Goal: Task Accomplishment & Management: Manage account settings

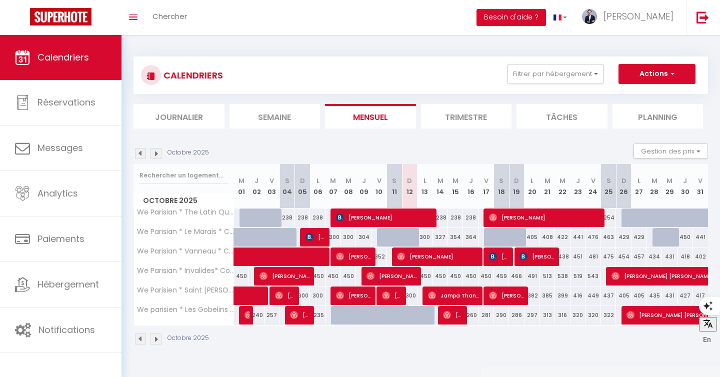
click at [156, 157] on img at bounding box center [156, 153] width 11 height 11
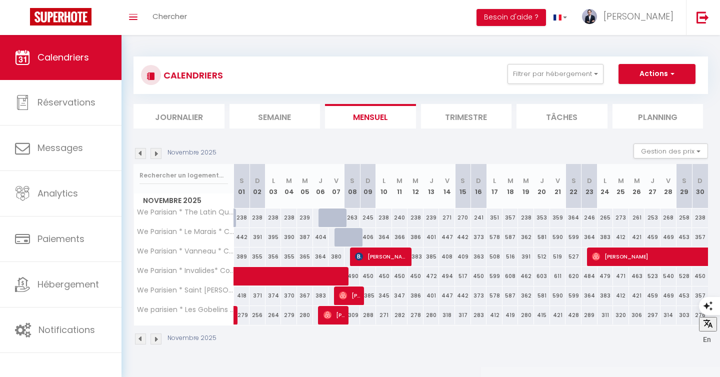
click at [139, 158] on img at bounding box center [140, 153] width 11 height 11
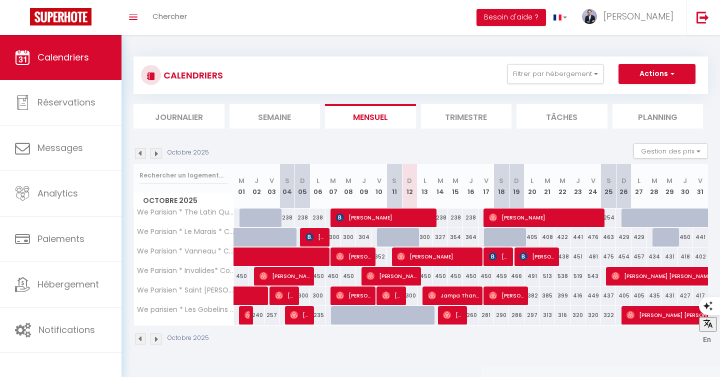
scroll to position [35, 0]
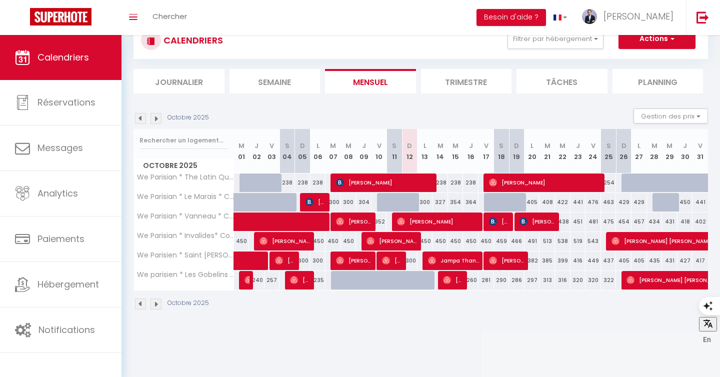
click at [157, 305] on img at bounding box center [156, 304] width 11 height 11
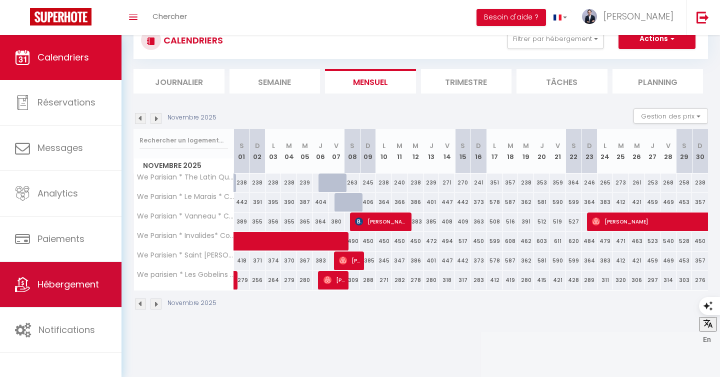
click at [60, 274] on link "Hébergement" at bounding box center [61, 284] width 122 height 45
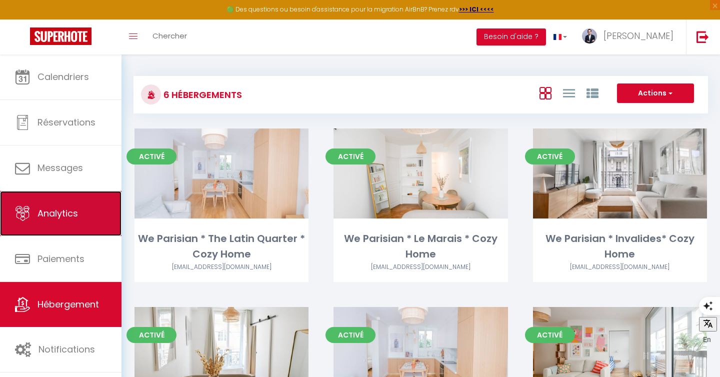
click at [70, 216] on span "Analytics" at bounding box center [58, 213] width 41 height 13
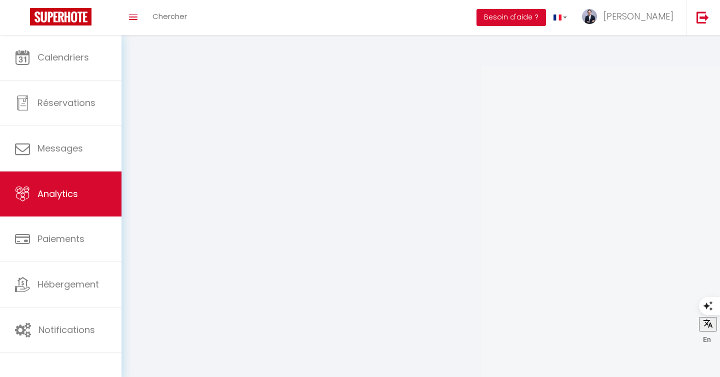
select select "2025"
select select "10"
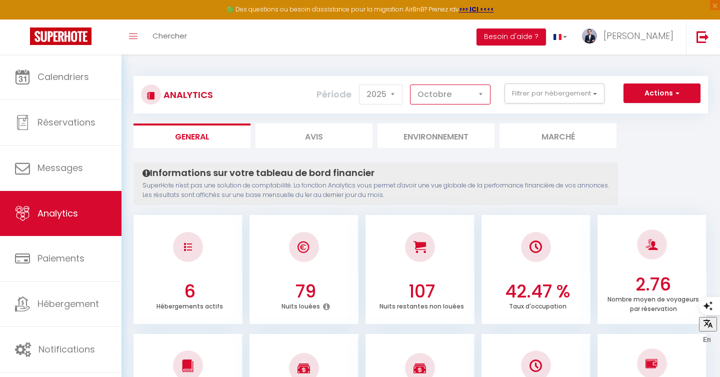
click at [440, 92] on select "[PERSON_NAME] Mars [PERSON_NAME] Juin Juillet Août Septembre Octobre Novembre D…" at bounding box center [450, 95] width 81 height 20
click at [524, 96] on button "Filtrer par hébergement" at bounding box center [555, 94] width 100 height 20
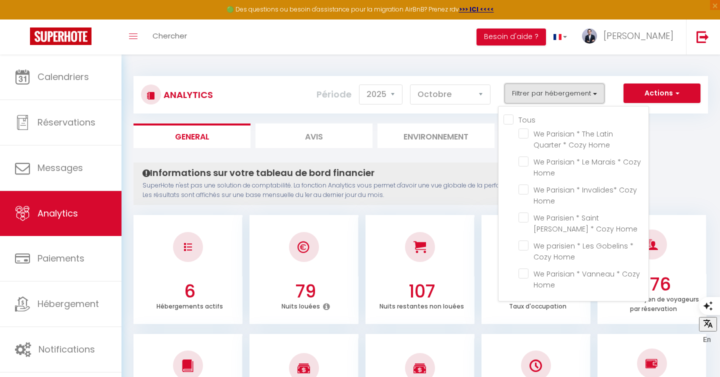
click at [524, 96] on button "Filtrer par hébergement" at bounding box center [555, 94] width 100 height 20
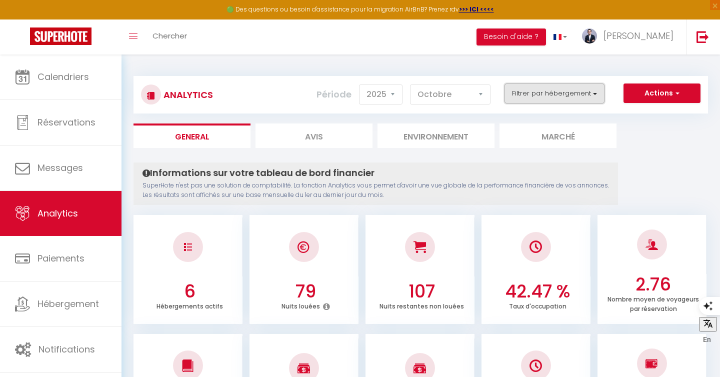
click at [524, 96] on button "Filtrer par hébergement" at bounding box center [555, 94] width 100 height 20
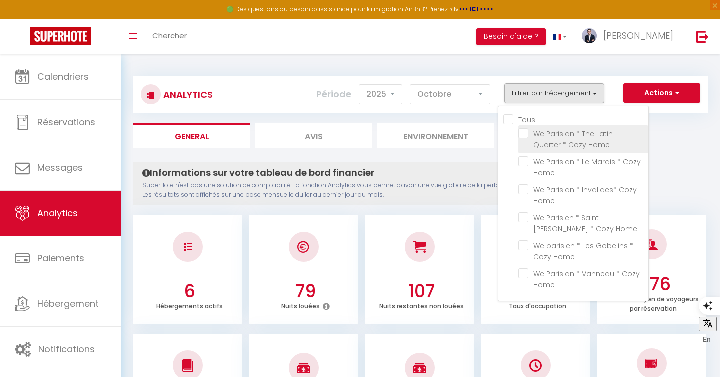
click at [527, 136] on Home "checkbox" at bounding box center [584, 134] width 130 height 10
checkbox Home "true"
checkbox Home "false"
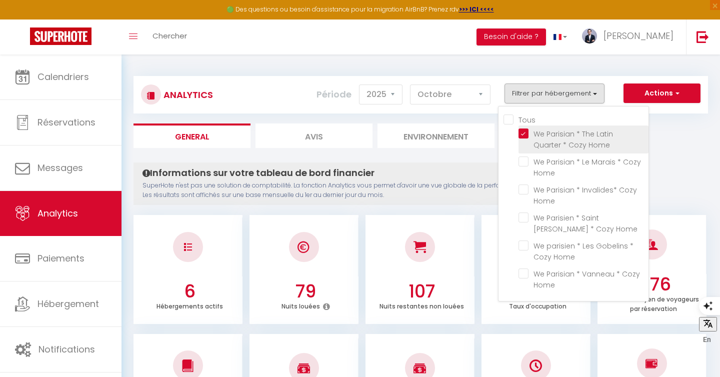
checkbox Home "false"
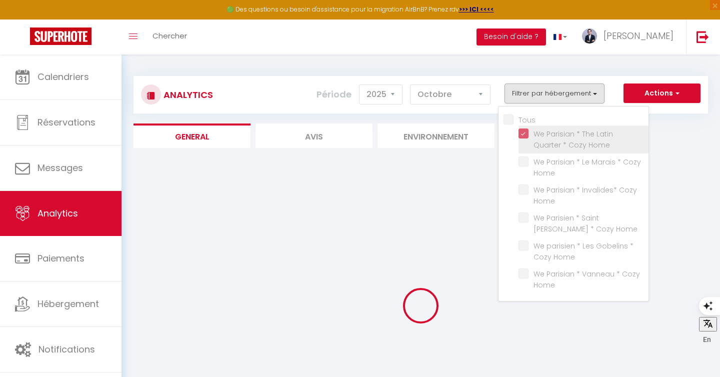
checkbox Home "false"
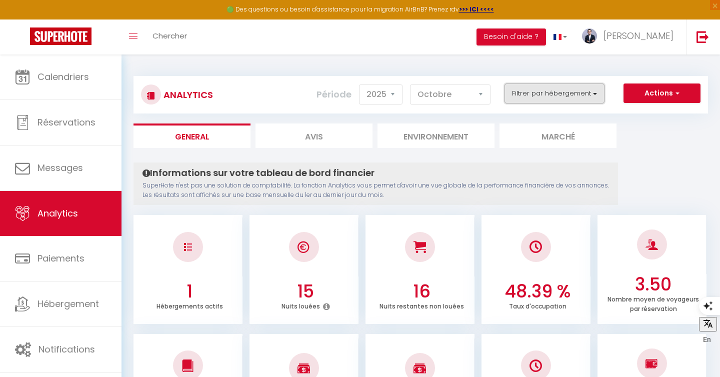
click at [532, 92] on button "Filtrer par hébergement" at bounding box center [555, 94] width 100 height 20
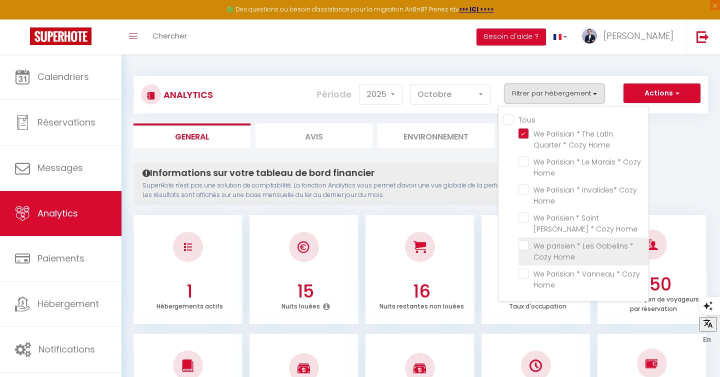
click at [527, 248] on Home "checkbox" at bounding box center [584, 246] width 130 height 10
checkbox Home "true"
checkbox Home "false"
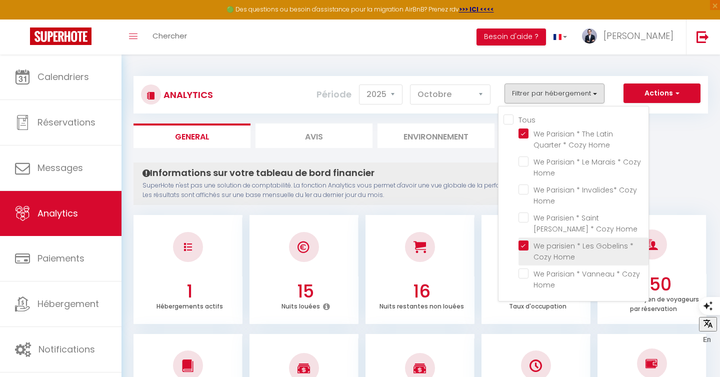
checkbox Home "false"
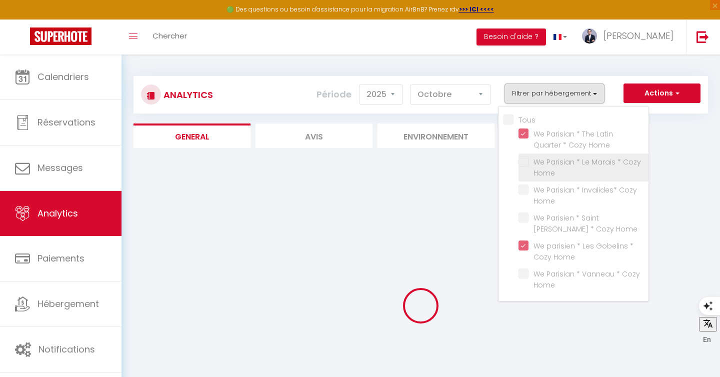
checkbox Home "false"
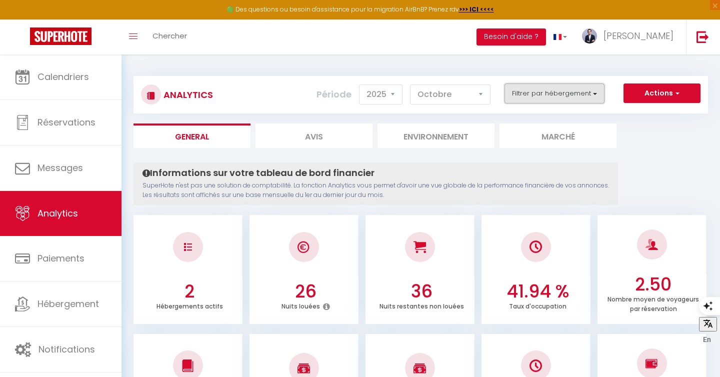
click at [558, 94] on button "Filtrer par hébergement" at bounding box center [555, 94] width 100 height 20
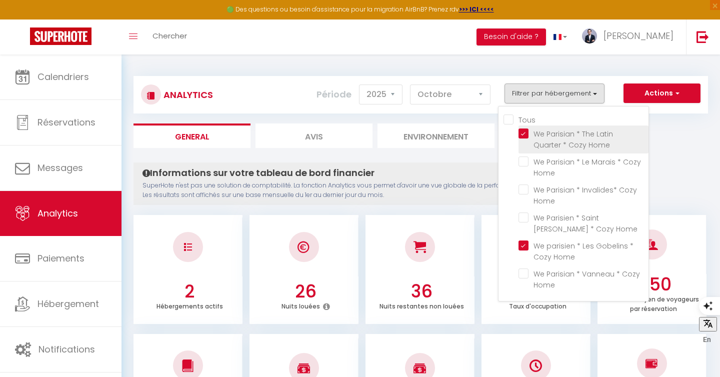
click at [522, 133] on Home "checkbox" at bounding box center [584, 134] width 130 height 10
checkbox Home "false"
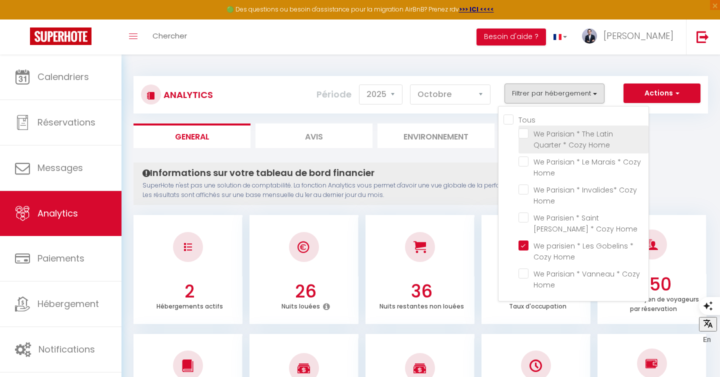
checkbox Home "false"
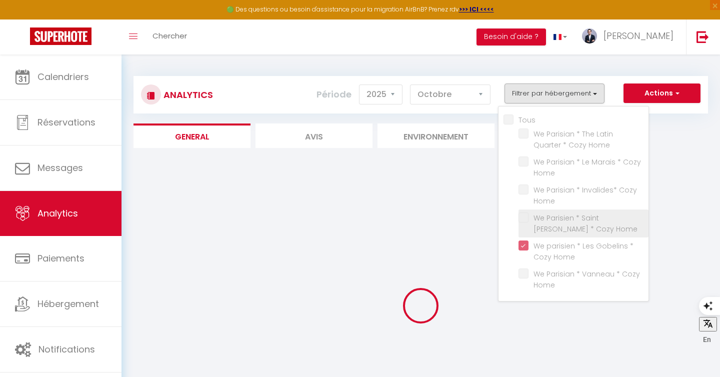
checkbox Home "false"
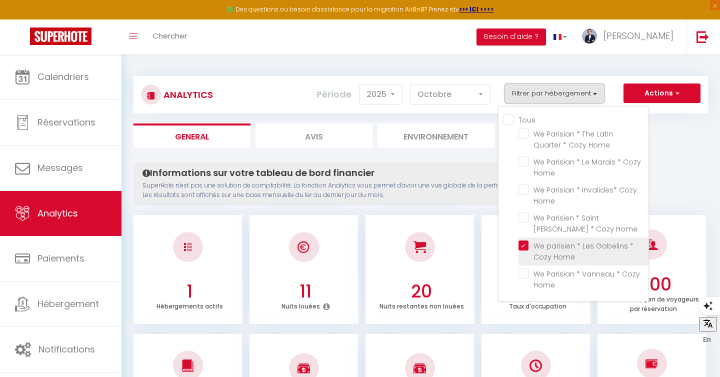
click at [523, 242] on Home "checkbox" at bounding box center [584, 246] width 130 height 10
checkbox Home "false"
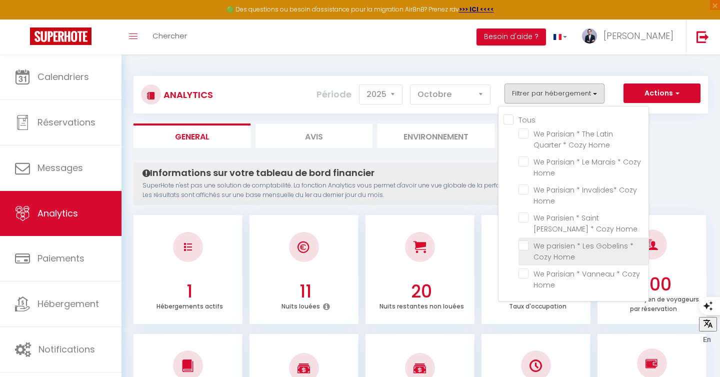
checkbox Home "false"
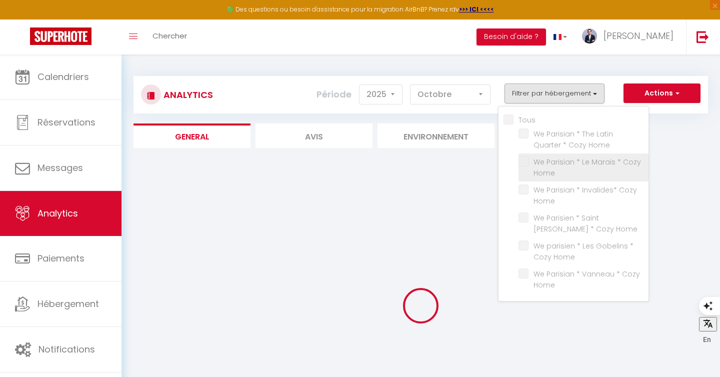
checkbox Home "false"
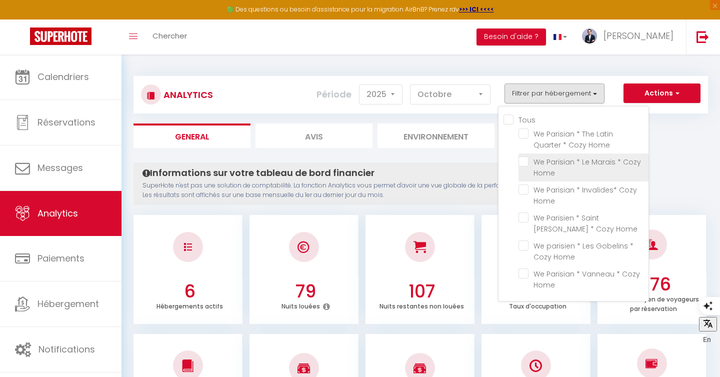
click at [527, 164] on Home "checkbox" at bounding box center [584, 162] width 130 height 10
checkbox Home "true"
checkbox Home "false"
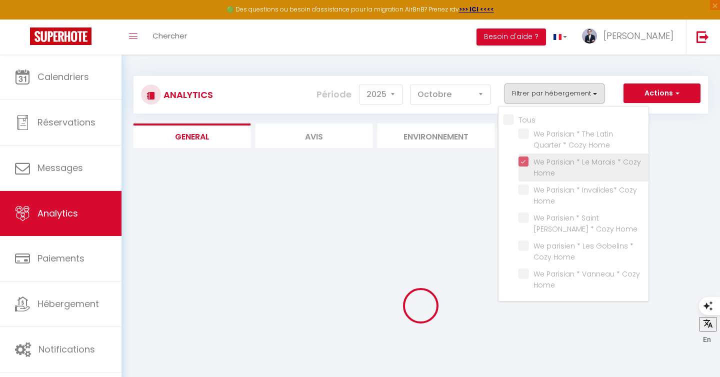
checkbox Home "false"
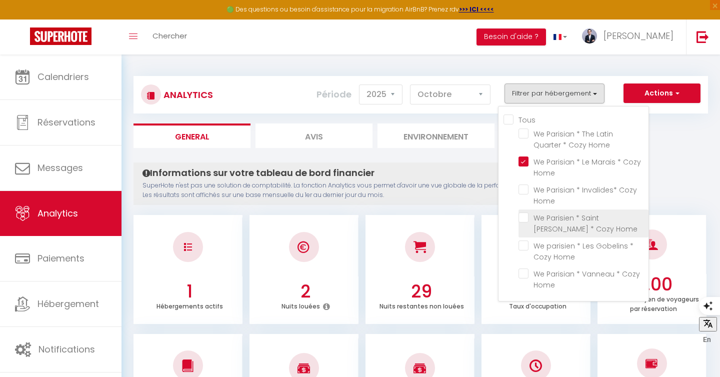
click at [524, 221] on Home "checkbox" at bounding box center [584, 218] width 130 height 10
checkbox Home "true"
checkbox Home "false"
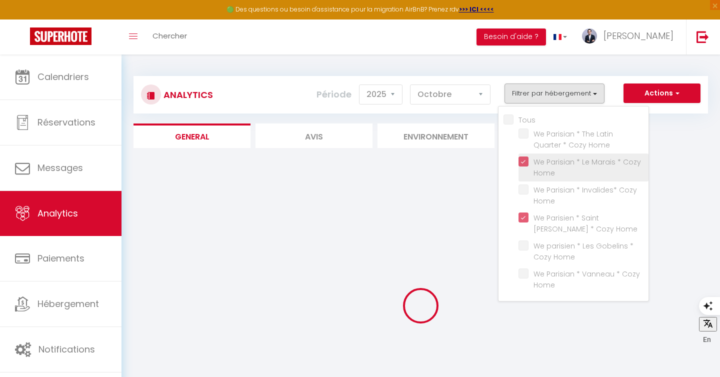
checkbox Home "false"
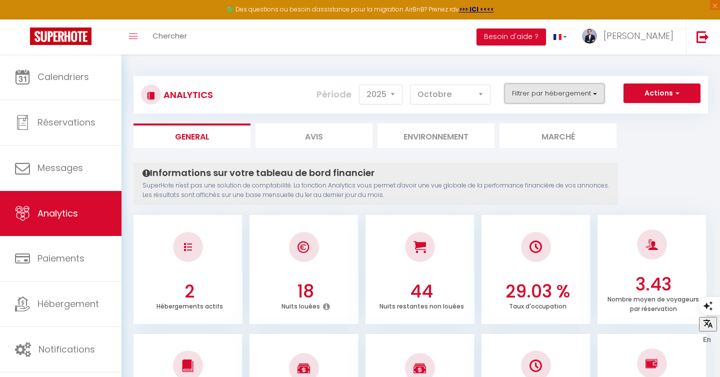
click at [573, 99] on button "Filtrer par hébergement" at bounding box center [555, 94] width 100 height 20
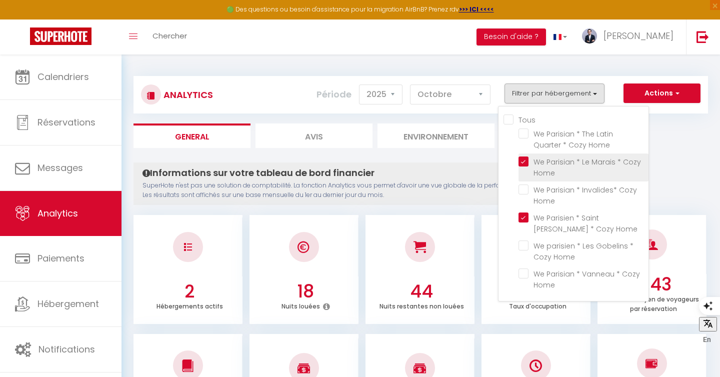
click at [526, 164] on Home "checkbox" at bounding box center [584, 162] width 130 height 10
checkbox Home "false"
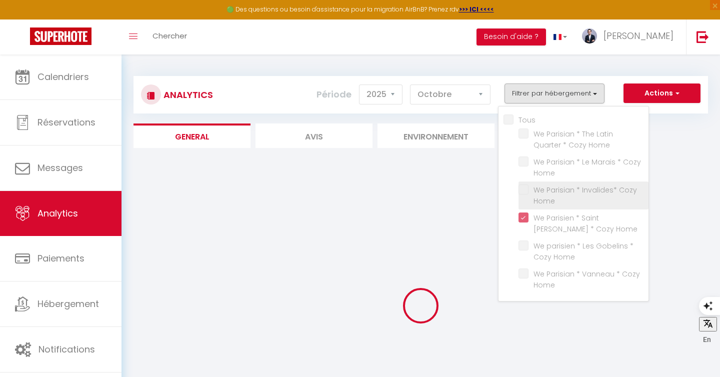
checkbox Home "false"
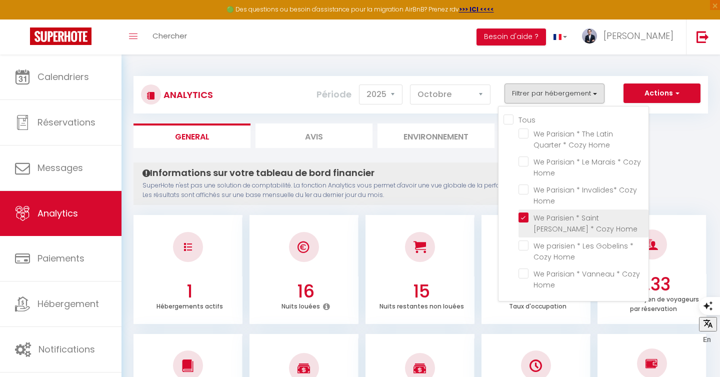
click at [523, 220] on Home "checkbox" at bounding box center [584, 218] width 130 height 10
checkbox Home "false"
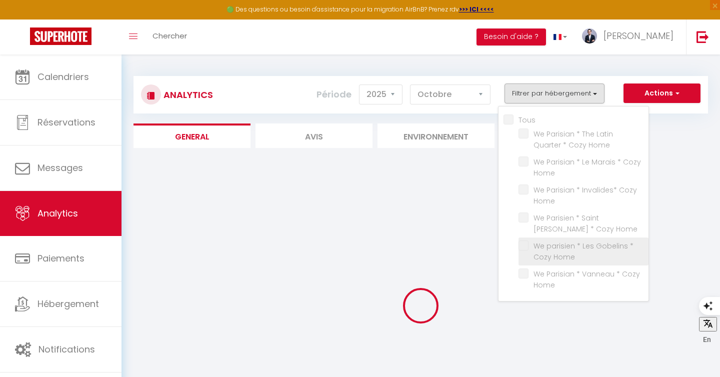
checkbox Home "false"
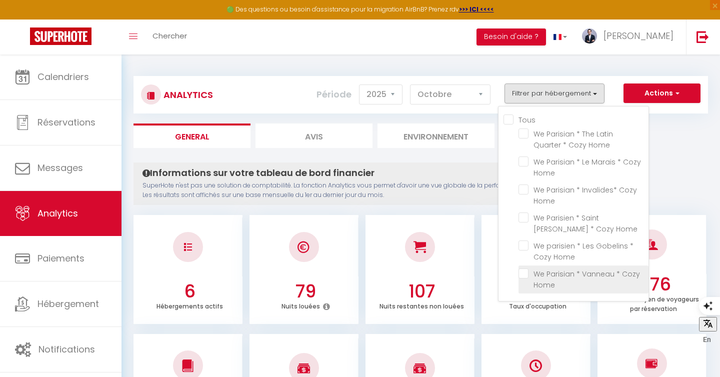
click at [527, 279] on li "We Parisian * Vanneau * Cozy Home" at bounding box center [584, 280] width 130 height 28
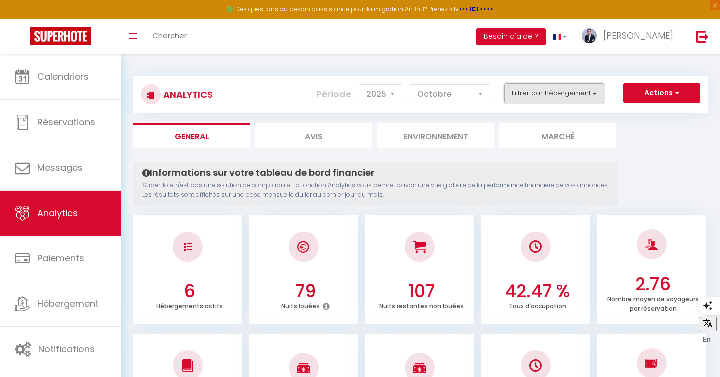
click at [539, 84] on button "Filtrer par hébergement" at bounding box center [555, 94] width 100 height 20
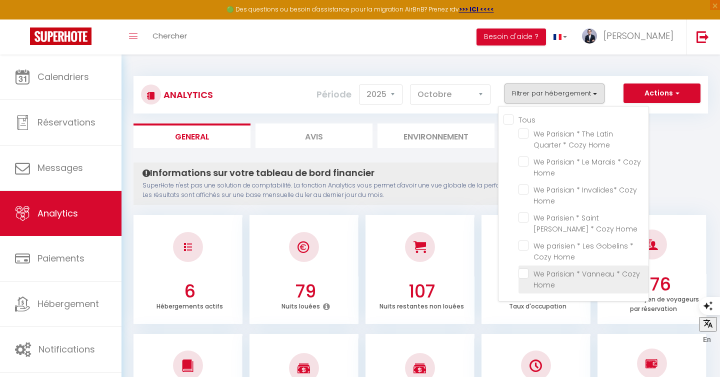
click at [522, 277] on Home "checkbox" at bounding box center [584, 274] width 130 height 10
checkbox Home "true"
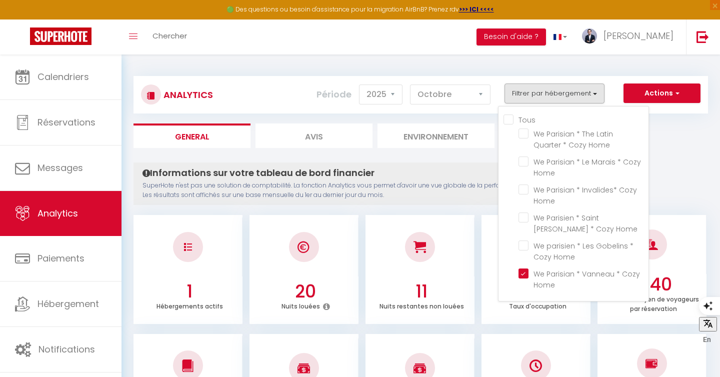
checkbox Home "false"
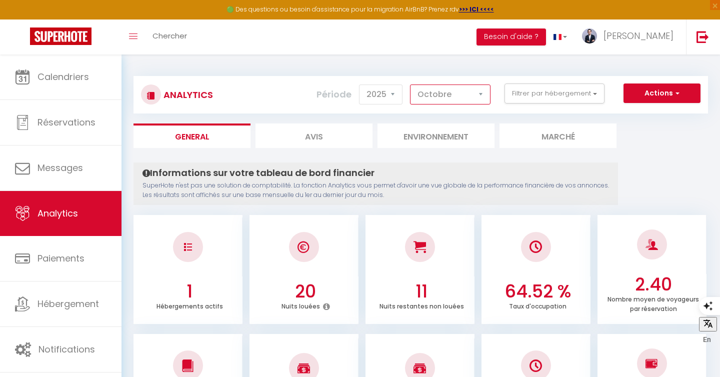
click at [465, 100] on select "[PERSON_NAME] Mars [PERSON_NAME] Juin Juillet Août Septembre Octobre Novembre D…" at bounding box center [450, 95] width 81 height 20
click at [550, 91] on button "Filtrer par hébergement" at bounding box center [555, 94] width 100 height 20
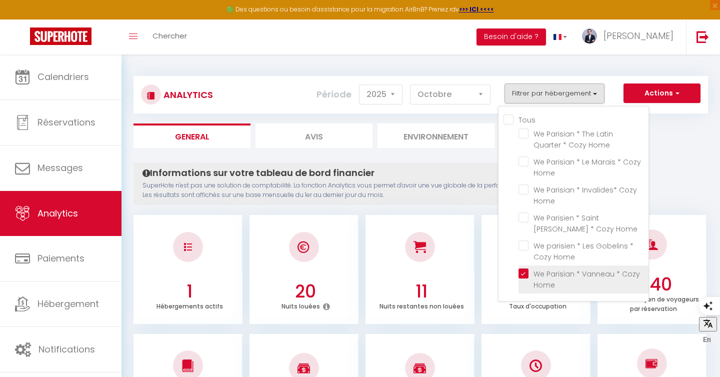
click at [525, 272] on Home "checkbox" at bounding box center [584, 274] width 130 height 10
checkbox Home "false"
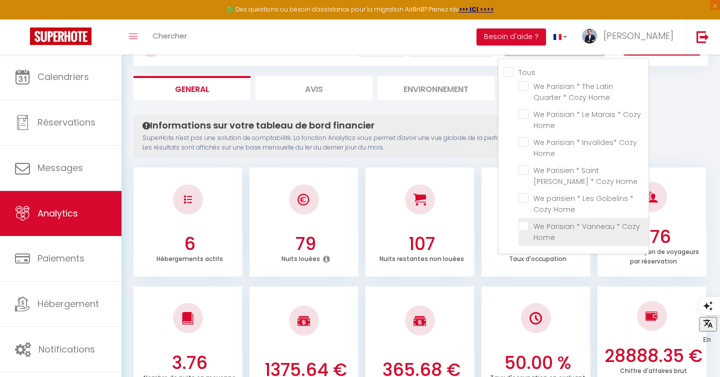
scroll to position [21, 0]
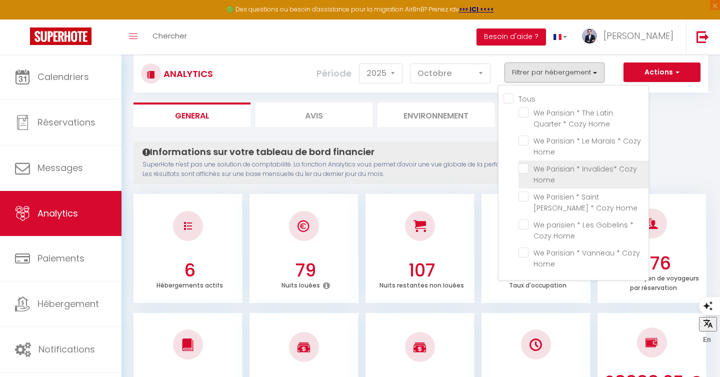
click at [526, 174] on li "We Parisian * Invalides* Cozy Home" at bounding box center [584, 175] width 130 height 28
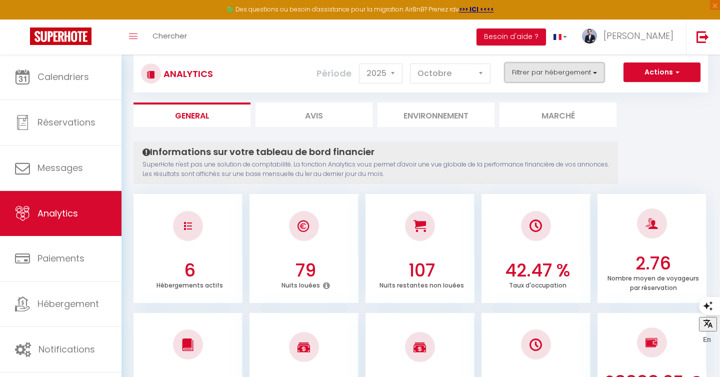
click at [541, 77] on button "Filtrer par hébergement" at bounding box center [555, 73] width 100 height 20
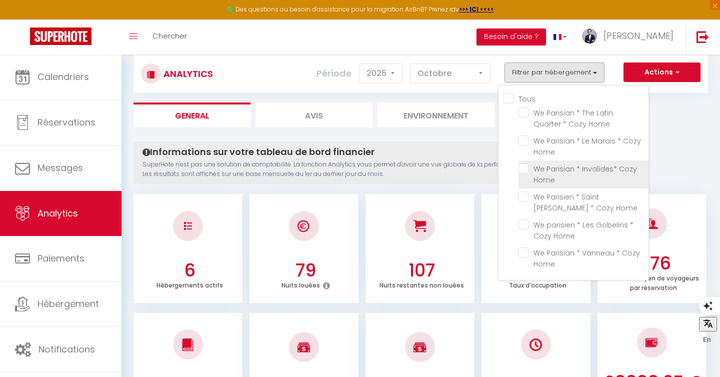
click at [525, 173] on li "We Parisian * Invalides* Cozy Home" at bounding box center [584, 175] width 130 height 28
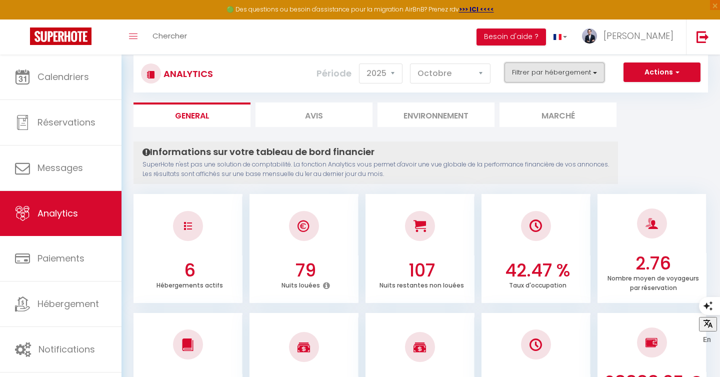
click at [540, 76] on button "Filtrer par hébergement" at bounding box center [555, 73] width 100 height 20
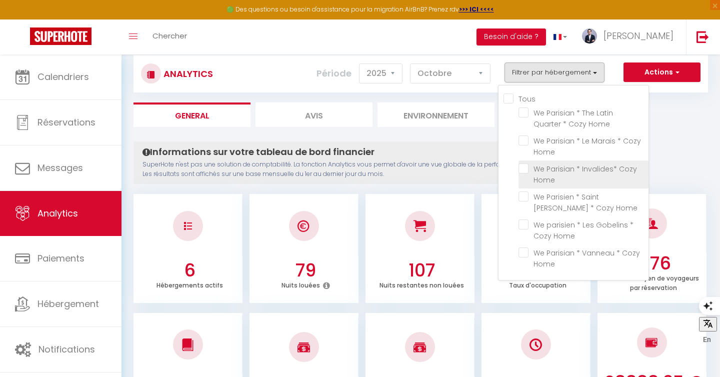
click at [528, 171] on Home "checkbox" at bounding box center [584, 169] width 130 height 10
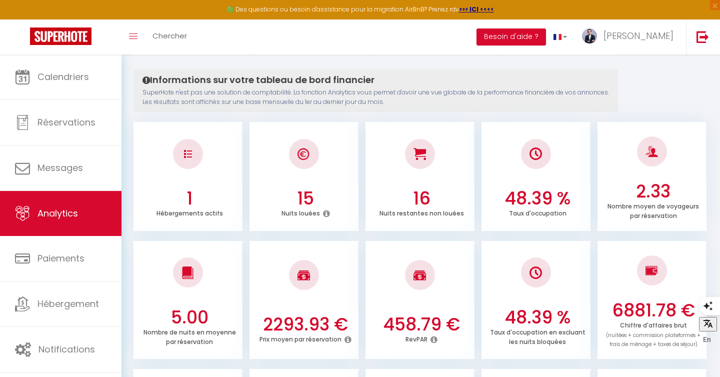
scroll to position [0, 0]
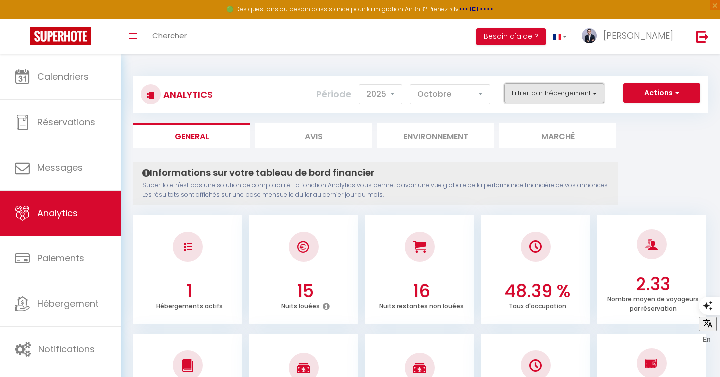
click at [538, 92] on button "Filtrer par hébergement" at bounding box center [555, 94] width 100 height 20
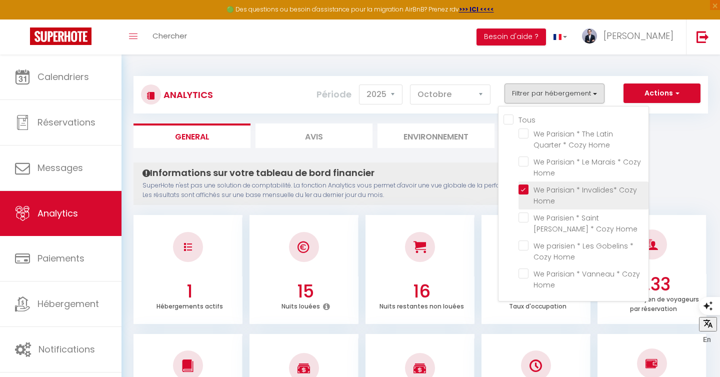
click at [523, 191] on Home "checkbox" at bounding box center [584, 190] width 130 height 10
checkbox Home "false"
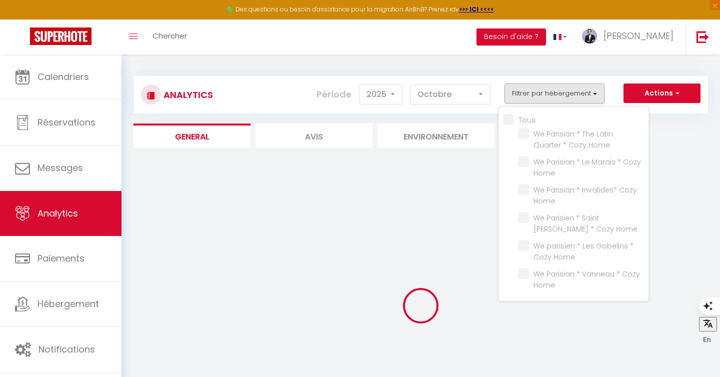
click at [506, 120] on input "Tous" at bounding box center [576, 119] width 145 height 10
checkbox input "true"
checkbox Home "true"
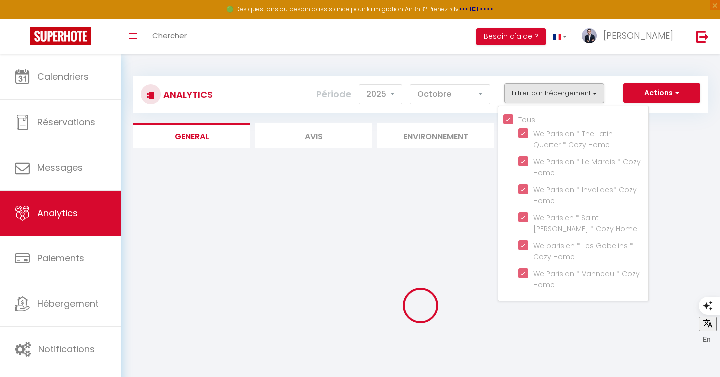
checkbox Home "true"
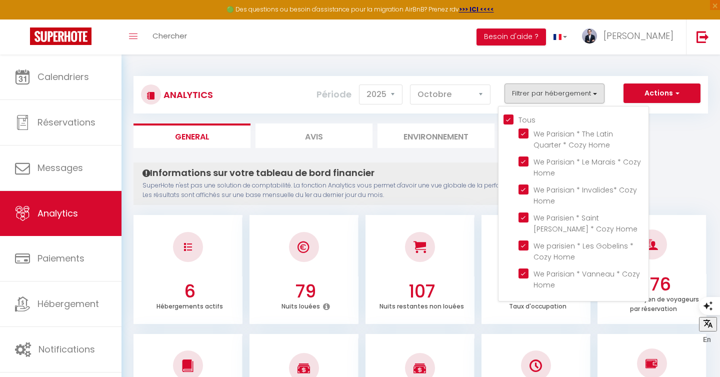
click at [293, 78] on div "Analytics Actions Génération SuperConciergerie Génération SuperAnalyzer Générat…" at bounding box center [421, 95] width 575 height 38
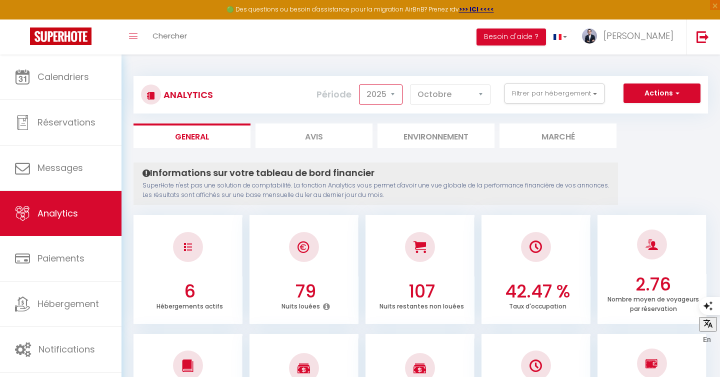
click at [387, 95] on select "2014 2015 2016 2017 2018 2019 2020 2021 2022 2023 2024 2025 2026 2027" at bounding box center [381, 95] width 44 height 20
select select "2026"
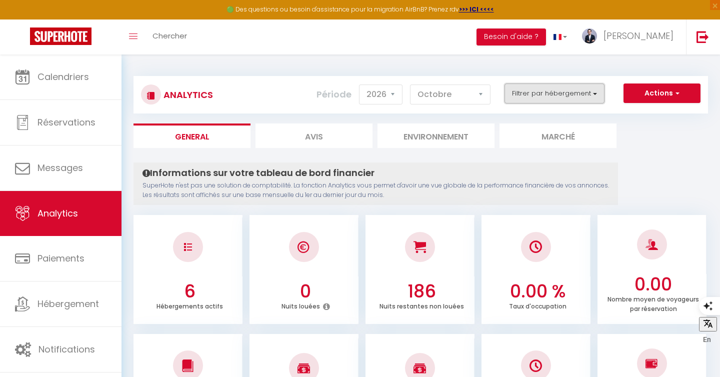
click at [570, 91] on button "Filtrer par hébergement" at bounding box center [555, 94] width 100 height 20
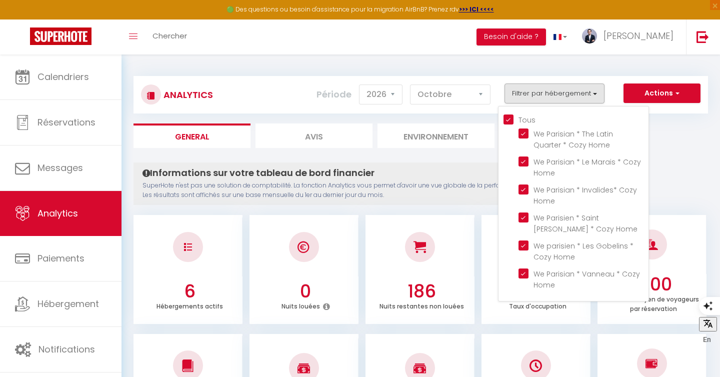
click at [510, 122] on input "Tous" at bounding box center [576, 119] width 145 height 10
checkbox input "false"
checkbox Home "false"
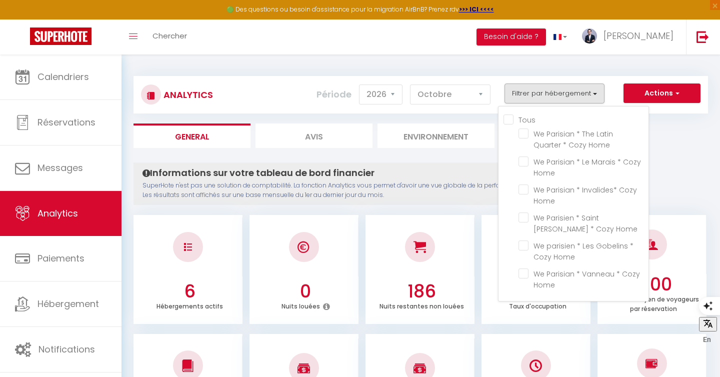
checkbox Home "false"
click at [525, 134] on Home "checkbox" at bounding box center [584, 134] width 130 height 10
checkbox Home "true"
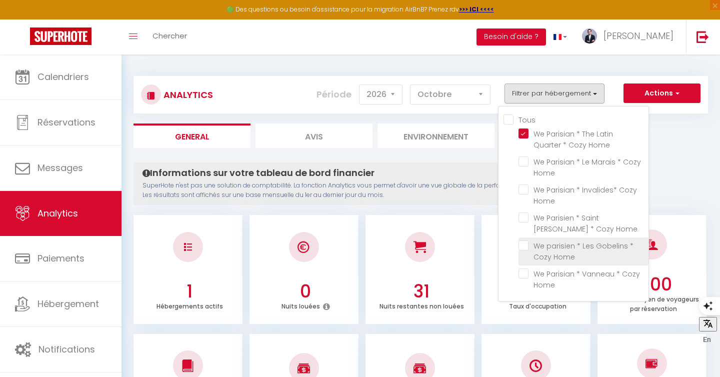
click at [529, 249] on Home "checkbox" at bounding box center [584, 246] width 130 height 10
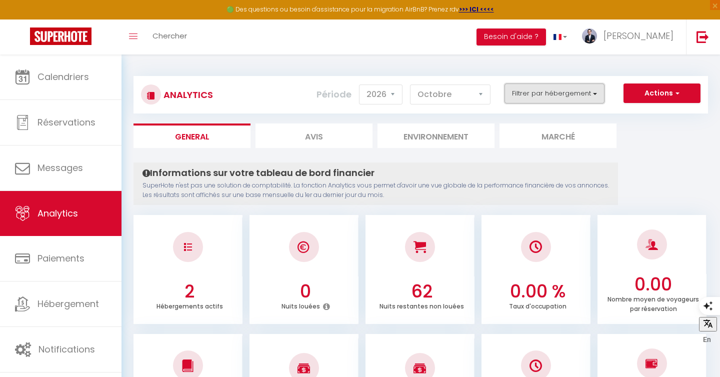
click at [549, 95] on button "Filtrer par hébergement" at bounding box center [555, 94] width 100 height 20
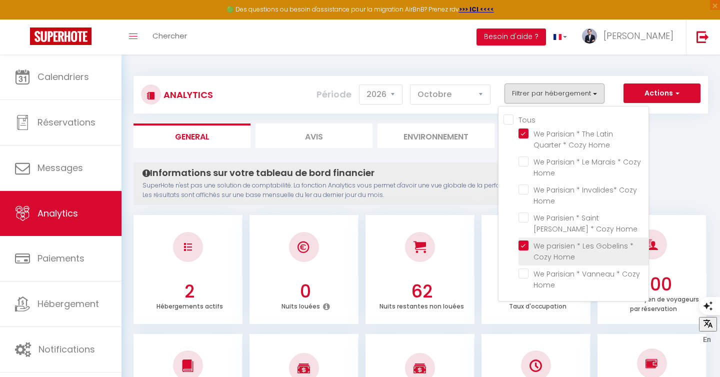
click at [526, 244] on Home "checkbox" at bounding box center [584, 246] width 130 height 10
checkbox Home "false"
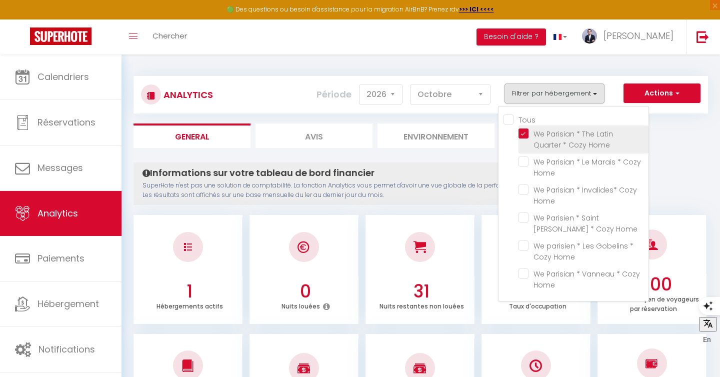
click at [525, 134] on Home "checkbox" at bounding box center [584, 134] width 130 height 10
checkbox Home "false"
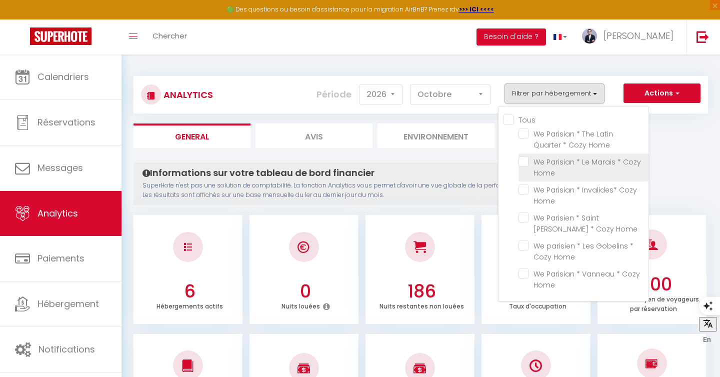
click at [522, 162] on Home "checkbox" at bounding box center [584, 162] width 130 height 10
checkbox Home "true"
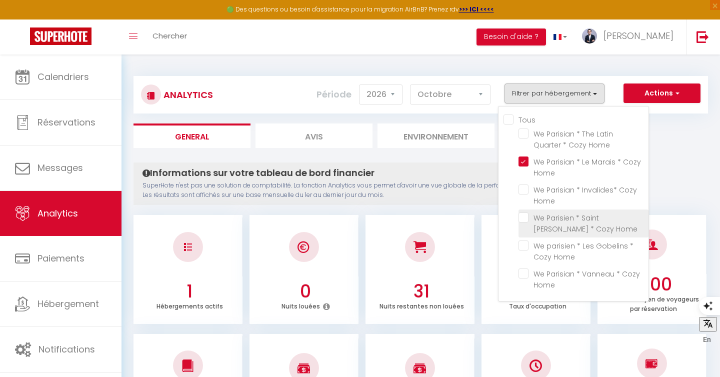
click at [525, 220] on Home "checkbox" at bounding box center [584, 218] width 130 height 10
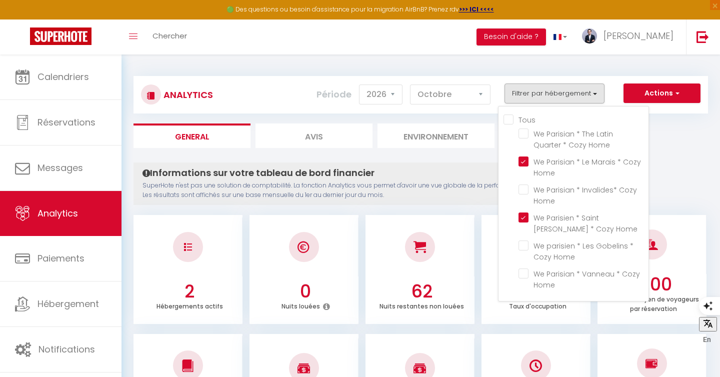
click at [670, 143] on ul "General Avis Environnement Marché" at bounding box center [421, 136] width 575 height 25
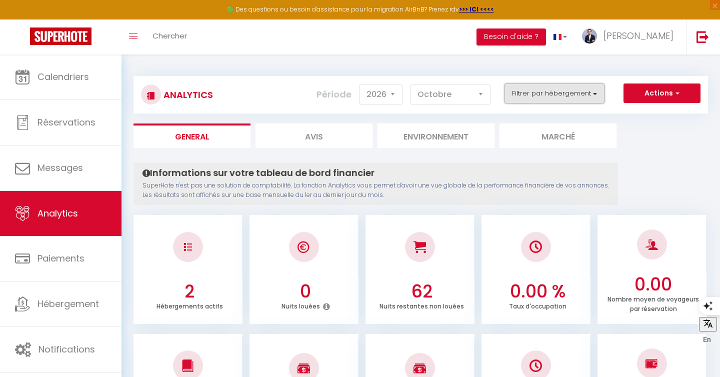
click at [554, 98] on button "Filtrer par hébergement" at bounding box center [555, 94] width 100 height 20
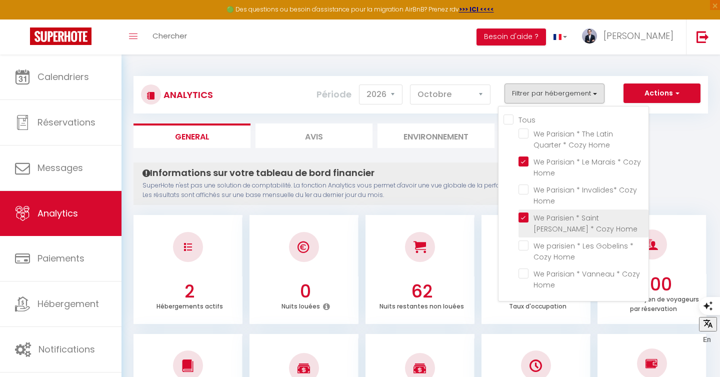
click at [522, 218] on Home "checkbox" at bounding box center [584, 218] width 130 height 10
checkbox Home "false"
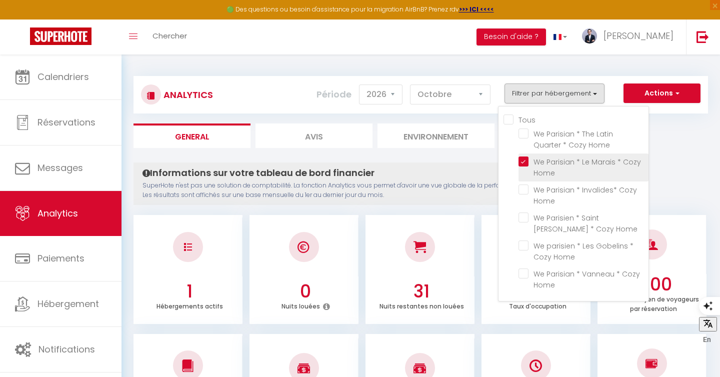
click at [520, 163] on Home "checkbox" at bounding box center [584, 162] width 130 height 10
checkbox Home "false"
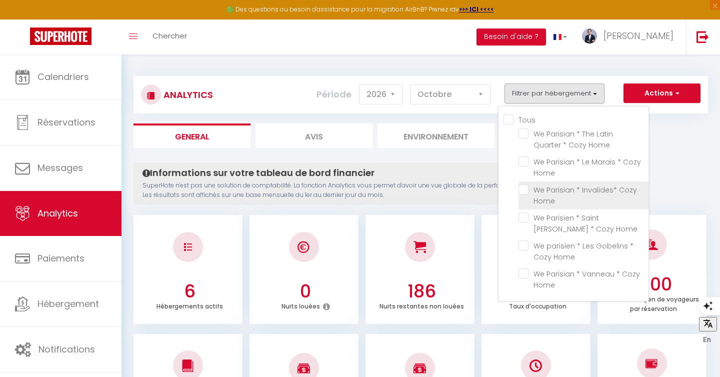
click at [523, 192] on Home "checkbox" at bounding box center [584, 190] width 130 height 10
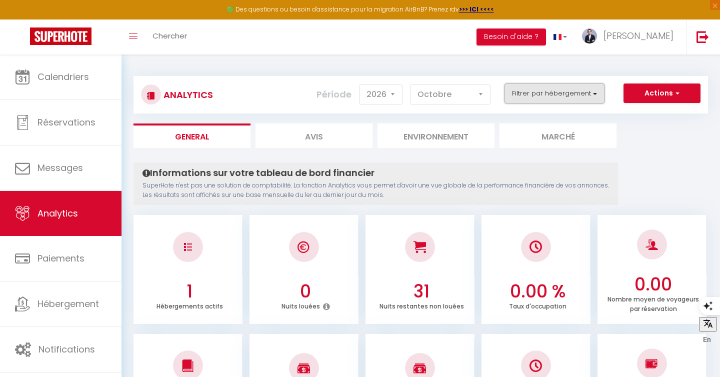
click at [575, 86] on button "Filtrer par hébergement" at bounding box center [555, 94] width 100 height 20
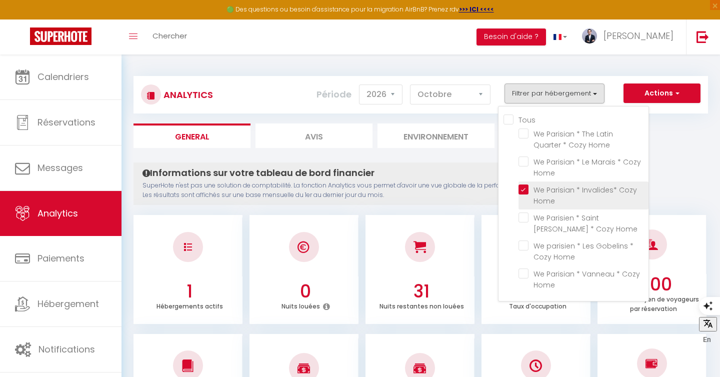
click at [530, 194] on Home "checkbox" at bounding box center [584, 190] width 130 height 10
checkbox Home "false"
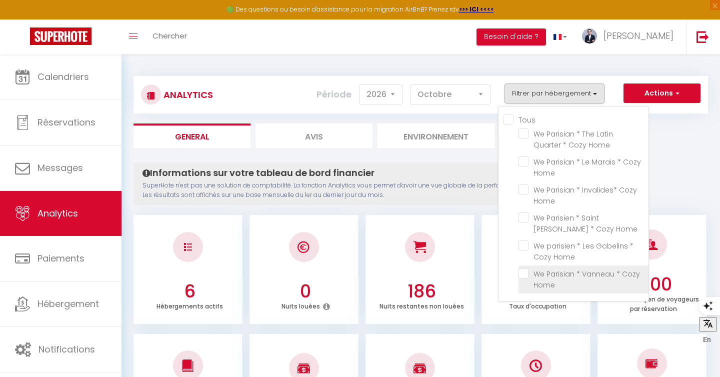
click at [521, 276] on Home "checkbox" at bounding box center [584, 274] width 130 height 10
checkbox Home "true"
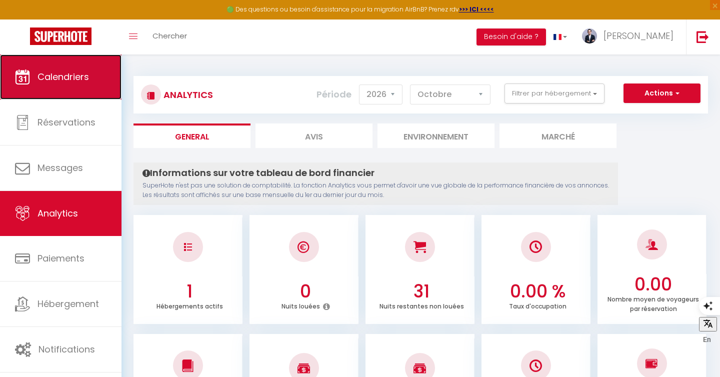
click at [94, 76] on link "Calendriers" at bounding box center [61, 77] width 122 height 45
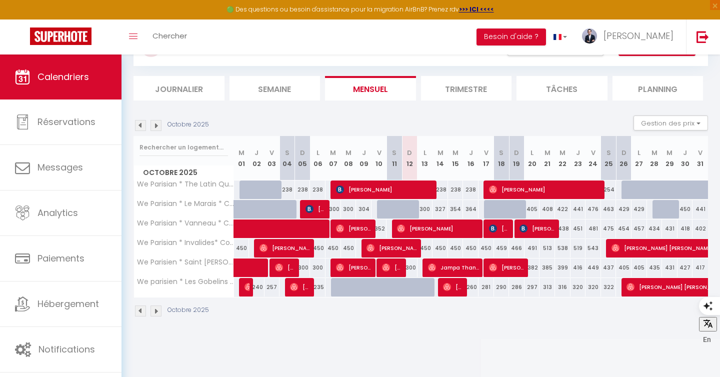
scroll to position [55, 0]
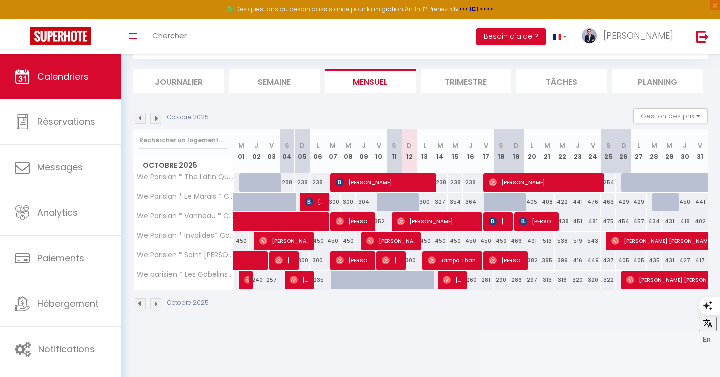
click at [410, 260] on div "300" at bounding box center [410, 261] width 16 height 19
type input "300"
type input "Dim 12 Octobre 2025"
type input "Lun 13 Octobre 2025"
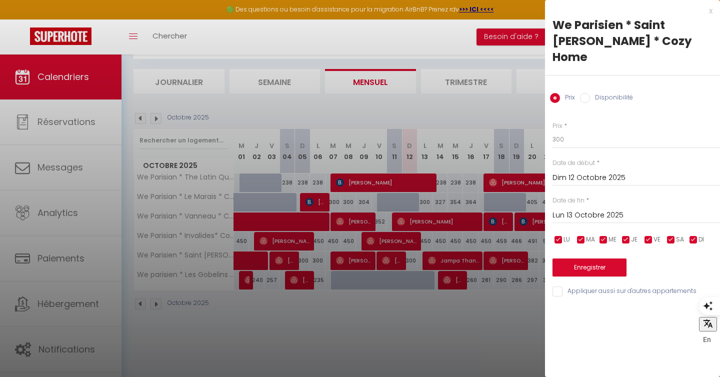
click at [410, 260] on div at bounding box center [360, 188] width 720 height 377
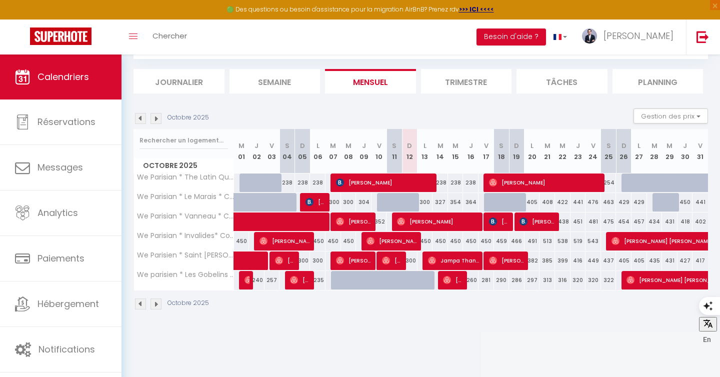
click at [155, 304] on img at bounding box center [156, 304] width 11 height 11
